Goal: Find specific page/section: Find specific page/section

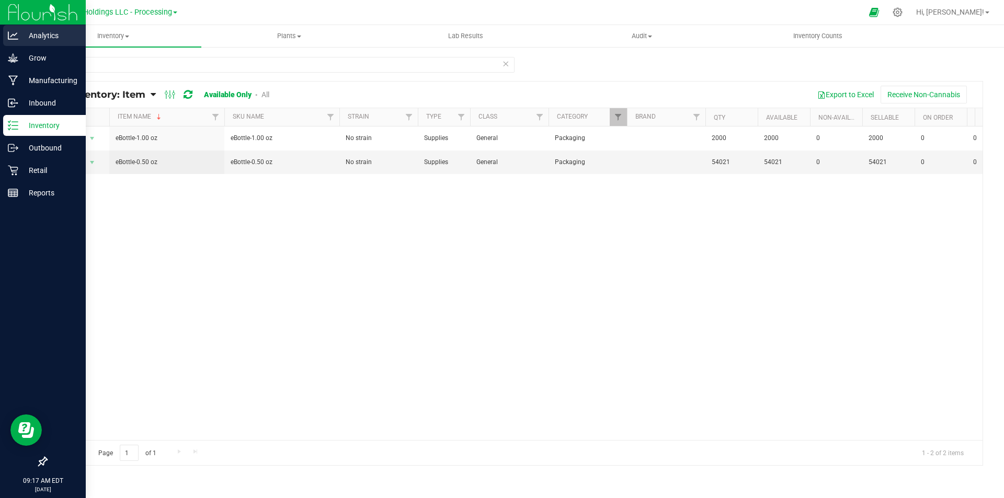
click at [15, 35] on icon at bounding box center [13, 35] width 10 height 10
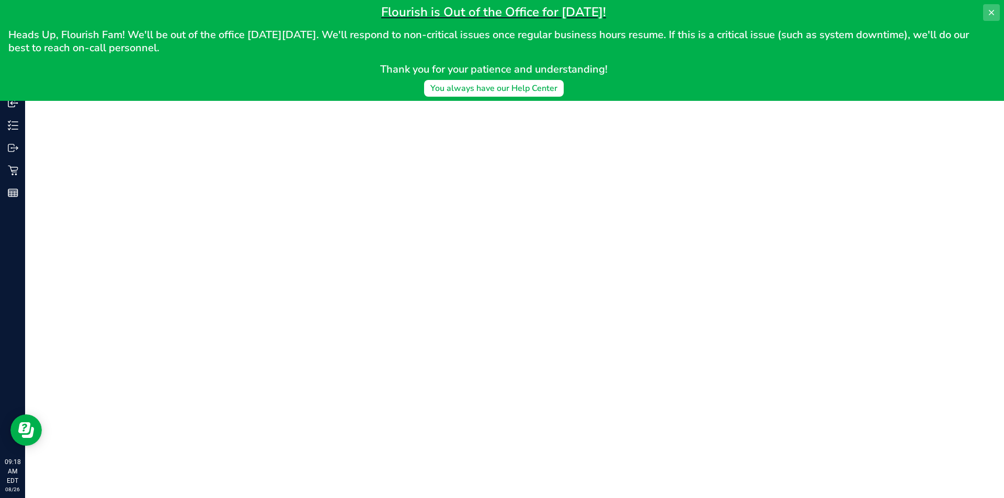
click at [992, 13] on icon at bounding box center [991, 12] width 5 height 5
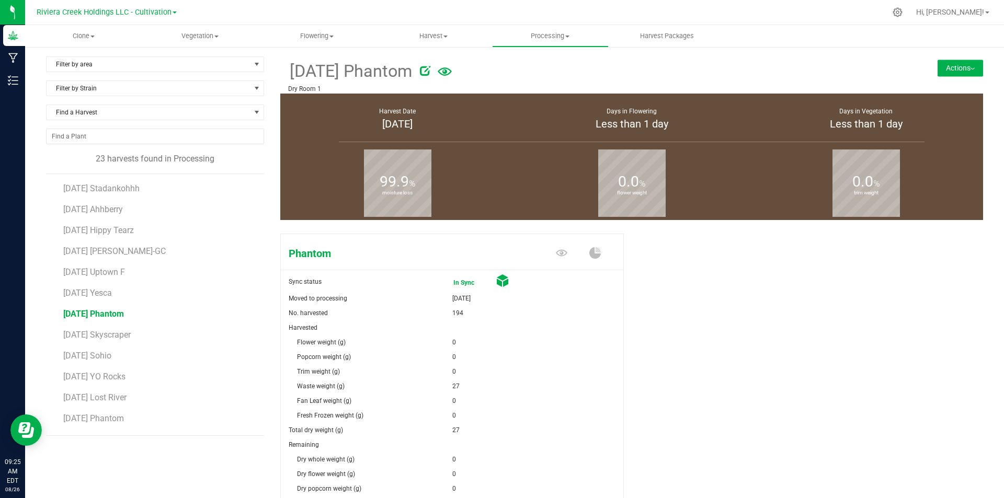
scroll to position [32, 0]
click at [438, 38] on span "Harvest" at bounding box center [434, 35] width 116 height 9
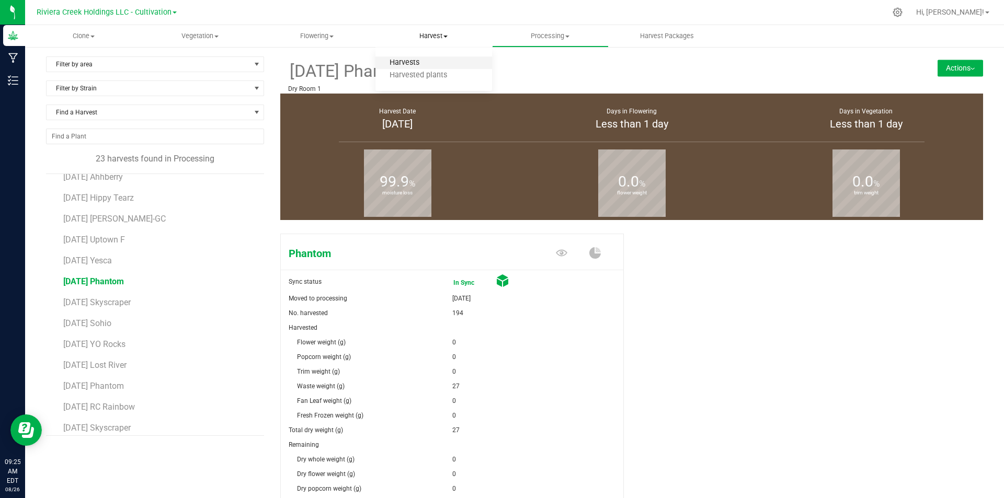
click at [423, 61] on span "Harvests" at bounding box center [405, 63] width 58 height 9
